Goal: Information Seeking & Learning: Learn about a topic

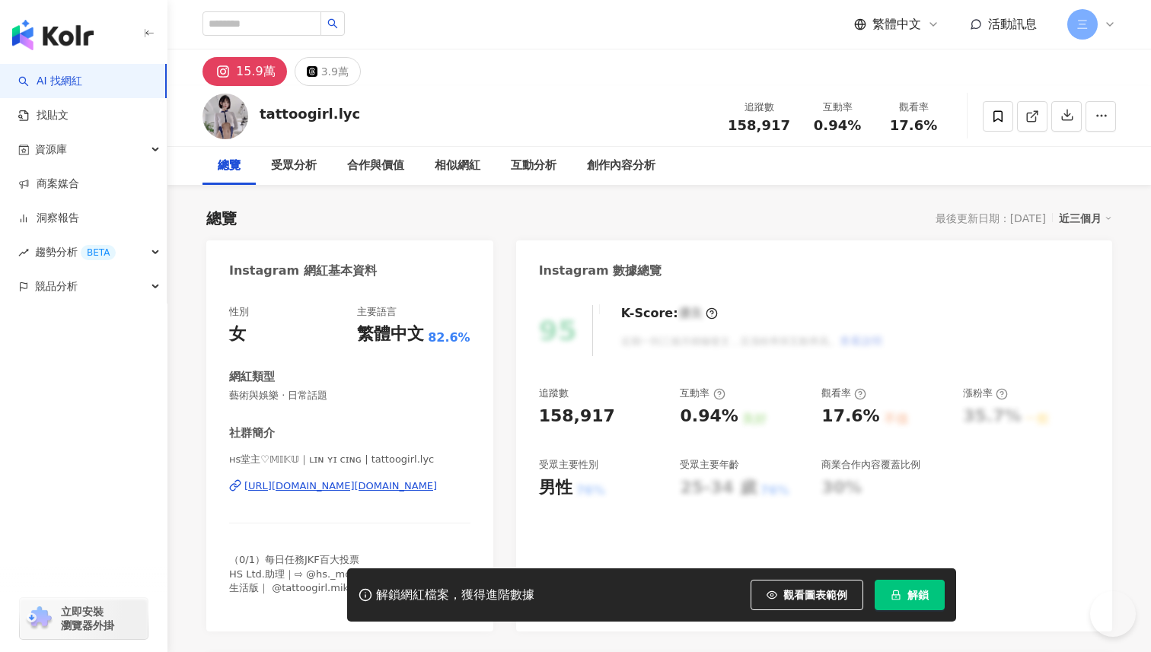
click at [349, 488] on div "https://www.instagram.com/tattoogirl.lyc/" at bounding box center [340, 487] width 193 height 14
